Goal: Find specific page/section: Find specific page/section

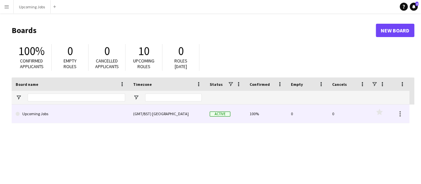
click at [147, 106] on div "(GMT/BST) [GEOGRAPHIC_DATA]" at bounding box center [167, 113] width 77 height 18
click at [155, 120] on div "(GMT/BST) [GEOGRAPHIC_DATA]" at bounding box center [167, 113] width 77 height 18
click at [213, 113] on span "Active" at bounding box center [220, 113] width 21 height 5
click at [136, 115] on div "(GMT/BST) [GEOGRAPHIC_DATA]" at bounding box center [167, 113] width 77 height 18
click at [224, 115] on span "Active" at bounding box center [220, 113] width 21 height 5
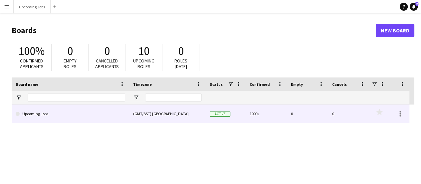
click at [224, 115] on span "Active" at bounding box center [220, 113] width 21 height 5
click at [38, 117] on link "Upcoming Jobs" at bounding box center [71, 113] width 110 height 19
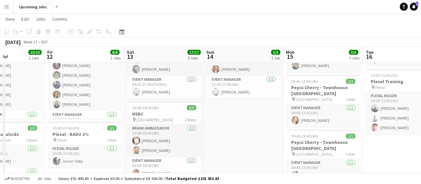
scroll to position [0, 276]
